Goal: Information Seeking & Learning: Find specific fact

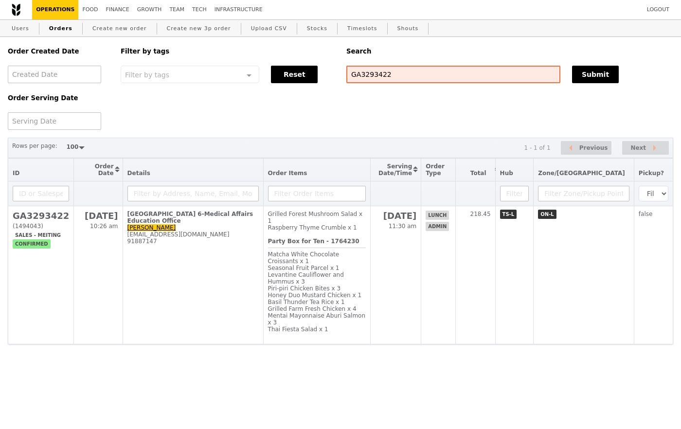
select select "100"
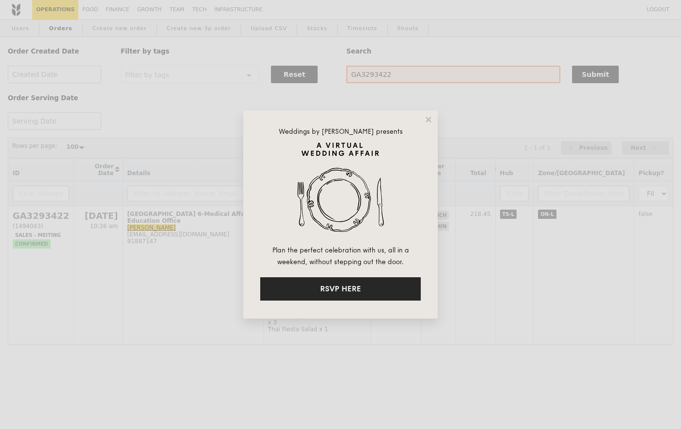
click at [403, 294] on button "RSVP HERE" at bounding box center [340, 288] width 160 height 23
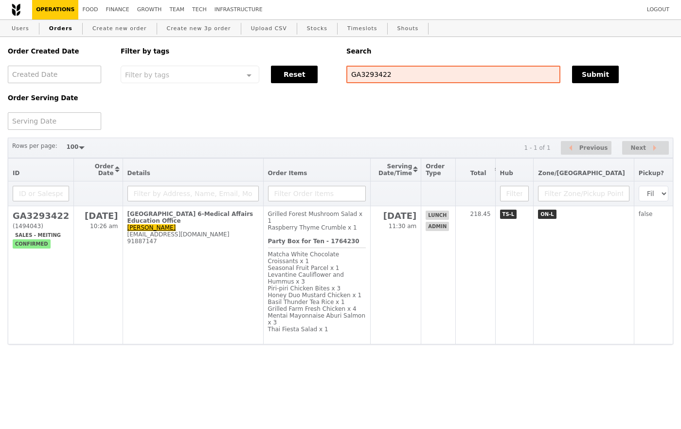
select select "100"
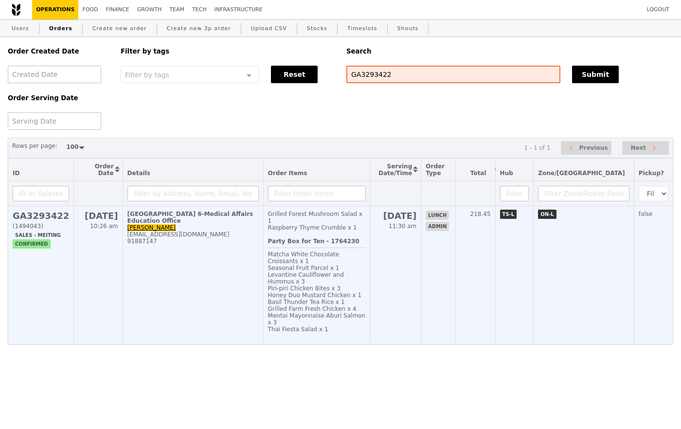
click at [317, 299] on span "Basil Thunder Tea Rice x 1" at bounding box center [306, 302] width 77 height 7
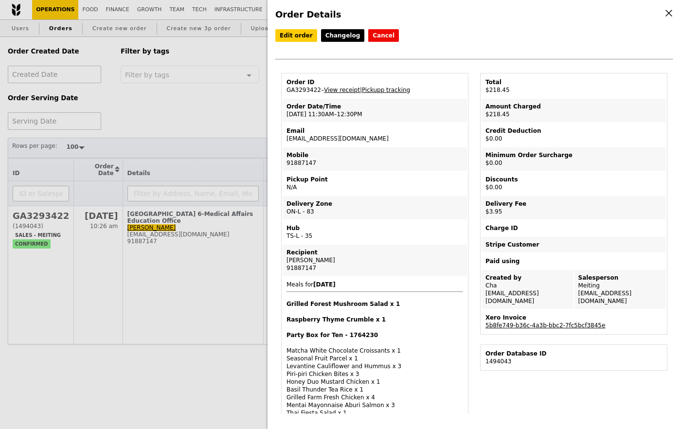
click at [392, 137] on td "Email [EMAIL_ADDRESS][DOMAIN_NAME]" at bounding box center [375, 134] width 184 height 23
drag, startPoint x: 376, startPoint y: 137, endPoint x: 284, endPoint y: 138, distance: 91.9
click at [284, 138] on td "Email [EMAIL_ADDRESS][DOMAIN_NAME]" at bounding box center [375, 134] width 184 height 23
copy td "[EMAIL_ADDRESS][DOMAIN_NAME]"
click at [213, 130] on div "Order Details Edit order Changelog Cancel Order ID GA3293422 – View receipt | P…" at bounding box center [340, 214] width 681 height 429
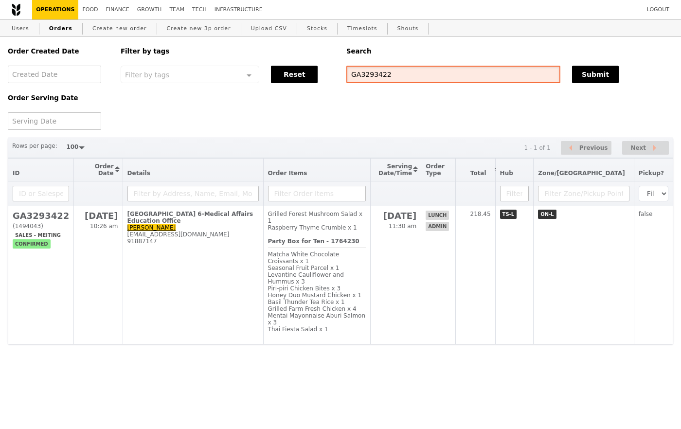
click at [459, 70] on input "GA3293422" at bounding box center [453, 75] width 214 height 18
paste input "[EMAIL_ADDRESS][DOMAIN_NAME]"
type input "[EMAIL_ADDRESS][DOMAIN_NAME]"
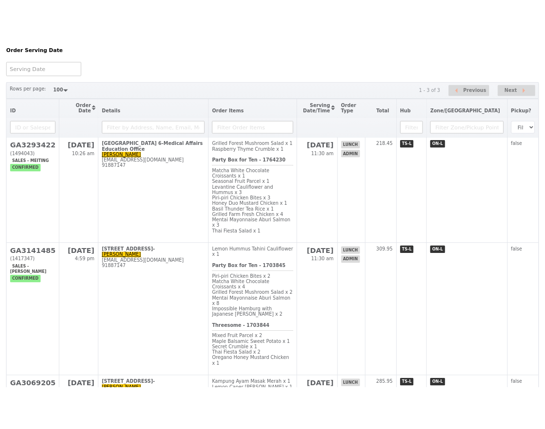
scroll to position [89, 0]
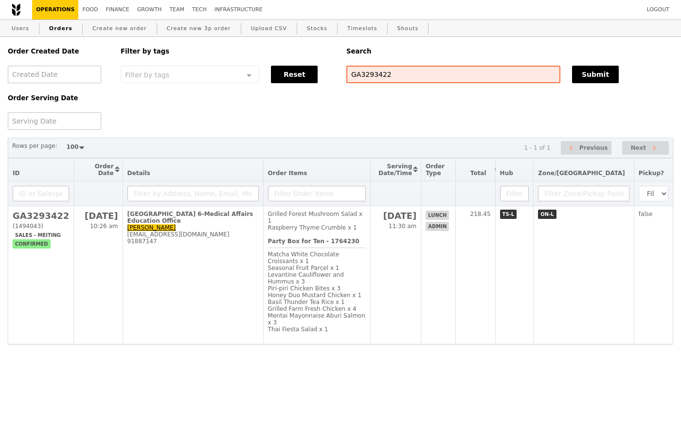
select select "100"
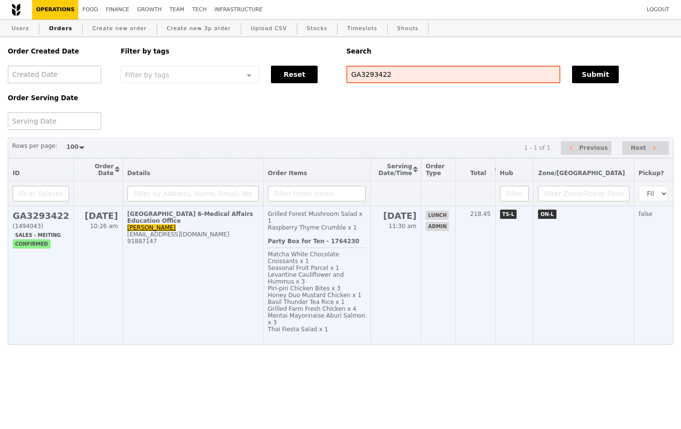
click at [339, 251] on span "Matcha White Chocolate Croissants x 1" at bounding box center [303, 258] width 71 height 14
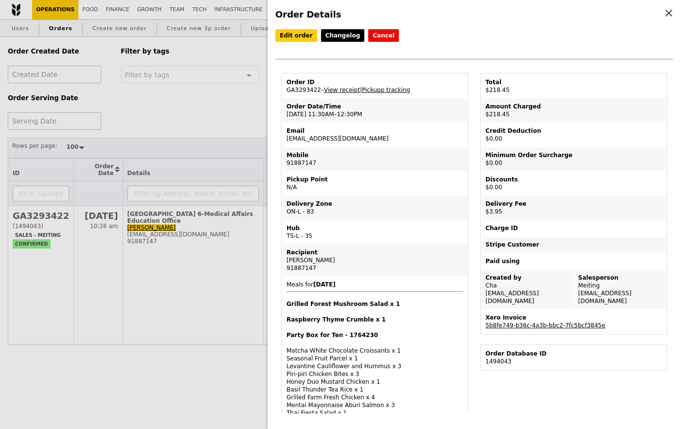
click at [428, 184] on td "Pickup Point N/A" at bounding box center [375, 183] width 184 height 23
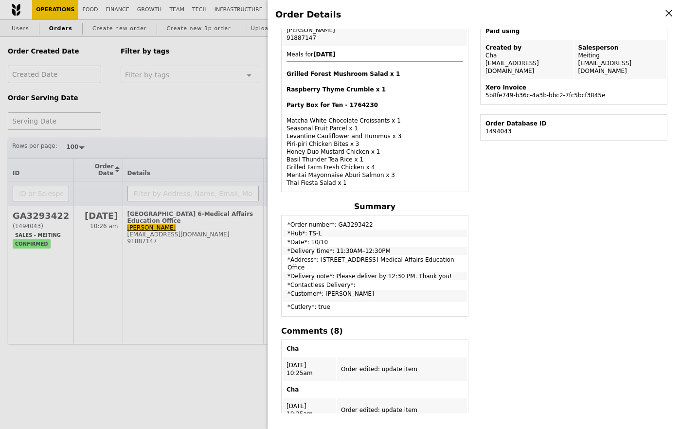
click at [202, 160] on div "Order Details Edit order Changelog Cancel Order ID GA3293422 – View receipt | P…" at bounding box center [340, 214] width 681 height 429
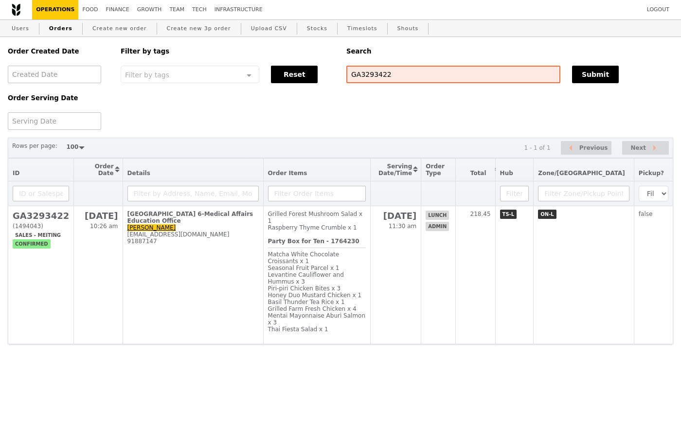
scroll to position [278, 0]
